Goal: Task Accomplishment & Management: Use online tool/utility

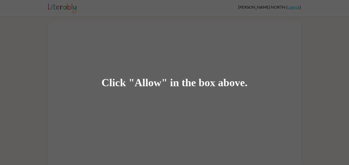
click at [187, 58] on div "Click "Allow" in the box above." at bounding box center [174, 82] width 349 height 165
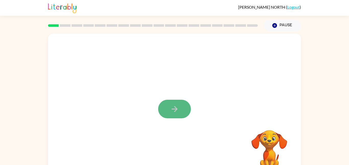
click at [185, 109] on button "button" at bounding box center [174, 109] width 33 height 19
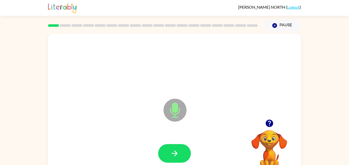
click at [176, 115] on icon "Microphone The Microphone is here when it is your turn to talk" at bounding box center [200, 117] width 77 height 38
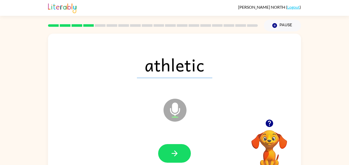
click at [187, 110] on icon "Microphone The Microphone is here when it is your turn to talk" at bounding box center [200, 117] width 77 height 38
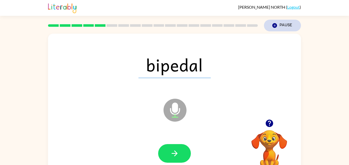
click at [277, 26] on icon "Pause" at bounding box center [275, 26] width 6 height 6
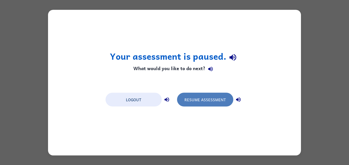
click at [198, 101] on button "Resume Assessment" at bounding box center [205, 100] width 56 height 14
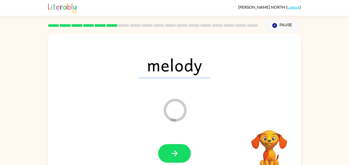
click at [194, 115] on div "melody Loader Your response is being sent to our graders" at bounding box center [174, 107] width 253 height 146
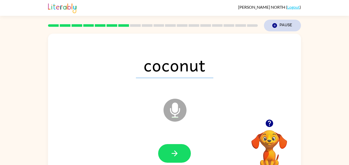
click at [279, 24] on button "Pause Pause" at bounding box center [282, 26] width 37 height 12
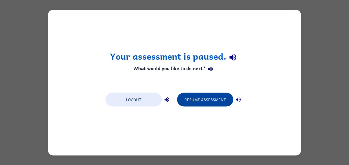
click at [222, 100] on button "Resume Assessment" at bounding box center [205, 100] width 56 height 14
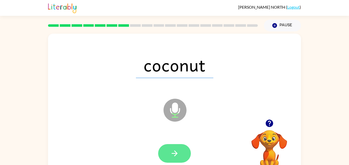
click at [175, 149] on icon "button" at bounding box center [174, 153] width 9 height 9
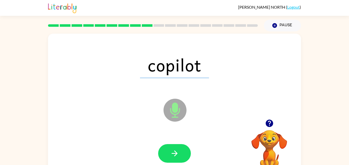
click at [288, 117] on div "copilot Microphone The Microphone is here when it is your turn to talk" at bounding box center [174, 107] width 253 height 146
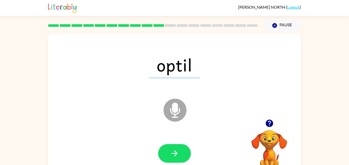
click at [176, 154] on div at bounding box center [174, 153] width 33 height 19
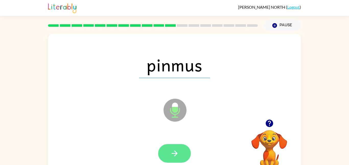
click at [177, 153] on icon "button" at bounding box center [174, 154] width 6 height 6
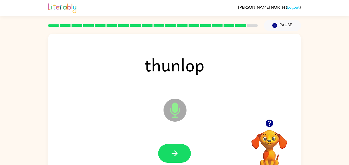
click at [256, 44] on div "thunlop" at bounding box center [174, 65] width 243 height 42
